Goal: Transaction & Acquisition: Download file/media

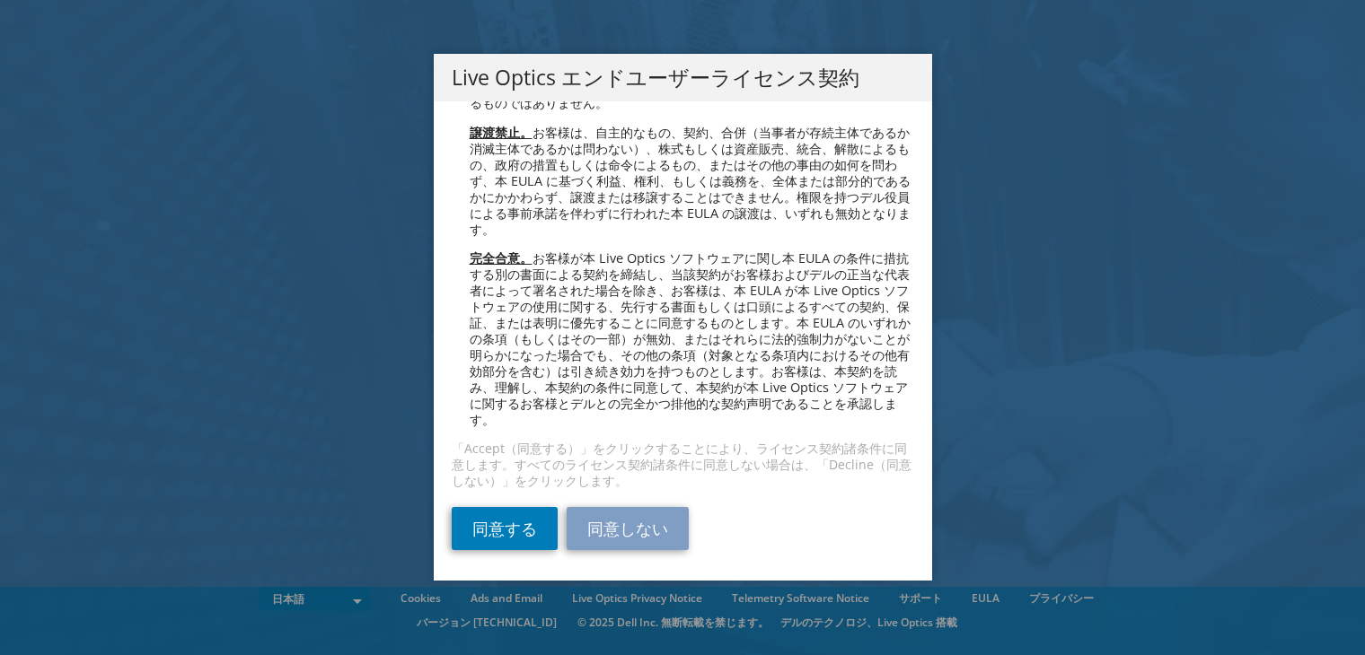
scroll to position [6563, 0]
click at [505, 532] on link "同意する" at bounding box center [505, 528] width 106 height 43
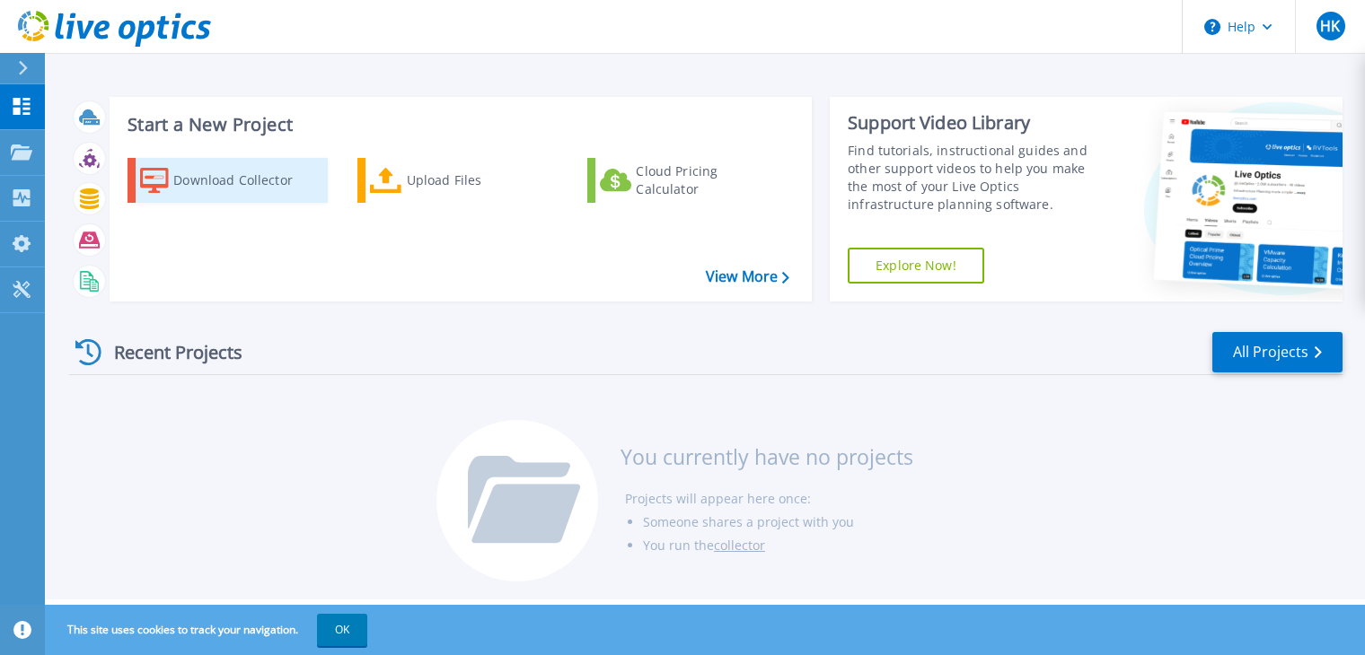
click at [251, 191] on div "Download Collector" at bounding box center [245, 180] width 144 height 36
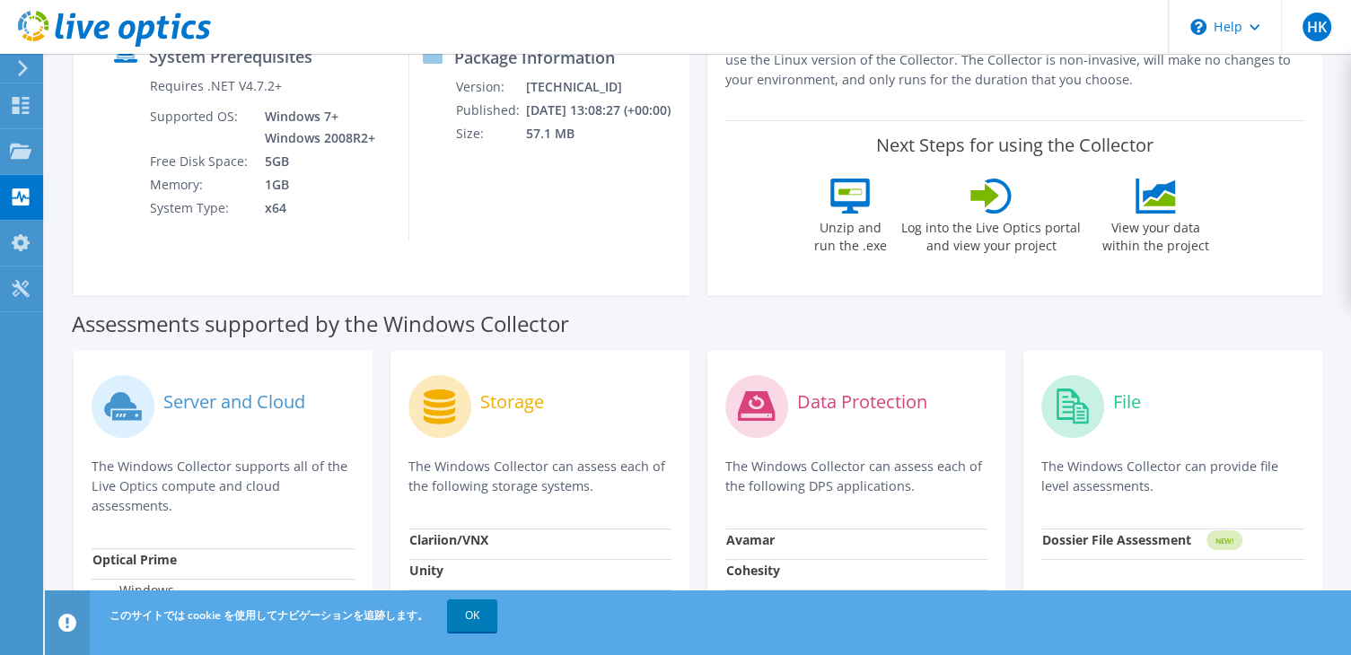
scroll to position [449, 0]
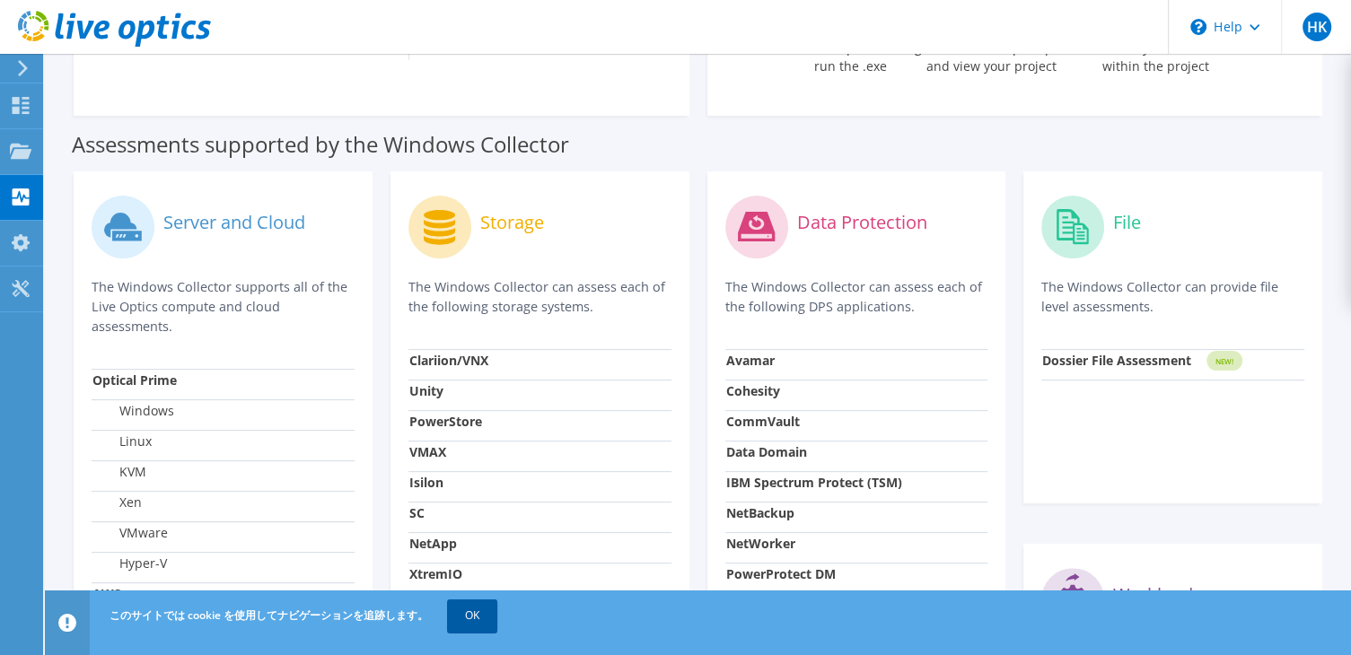
click at [487, 619] on link "OK" at bounding box center [472, 616] width 50 height 32
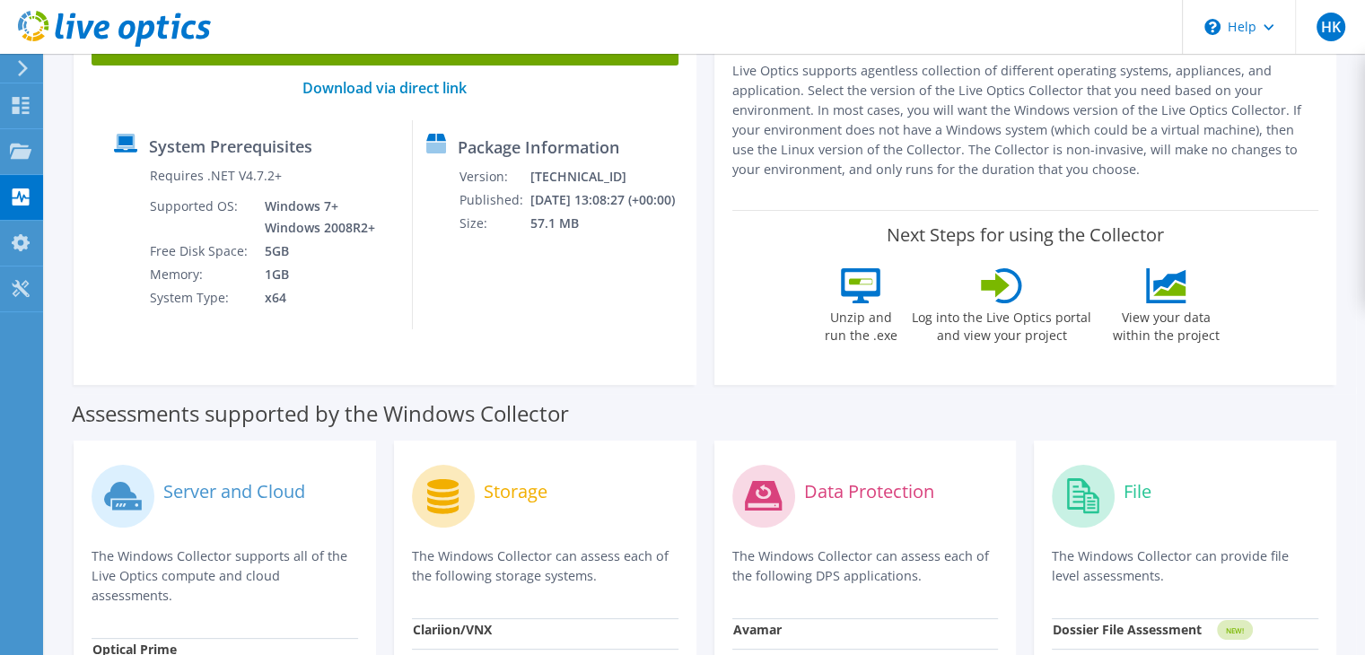
scroll to position [0, 0]
